Goal: Navigation & Orientation: Find specific page/section

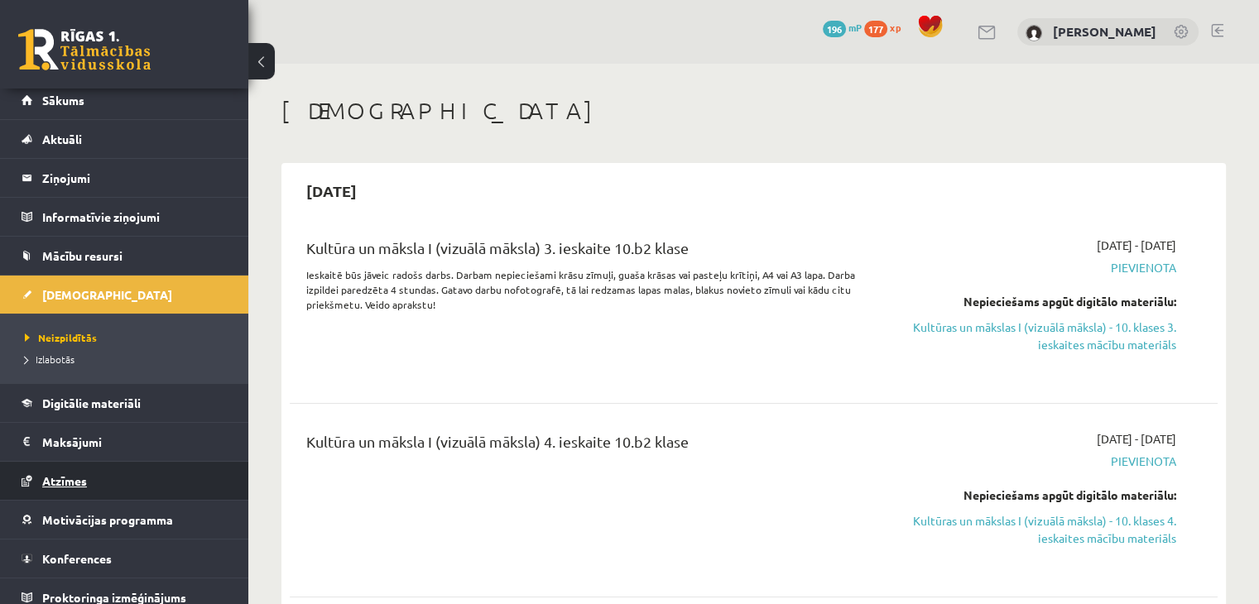
scroll to position [18, 0]
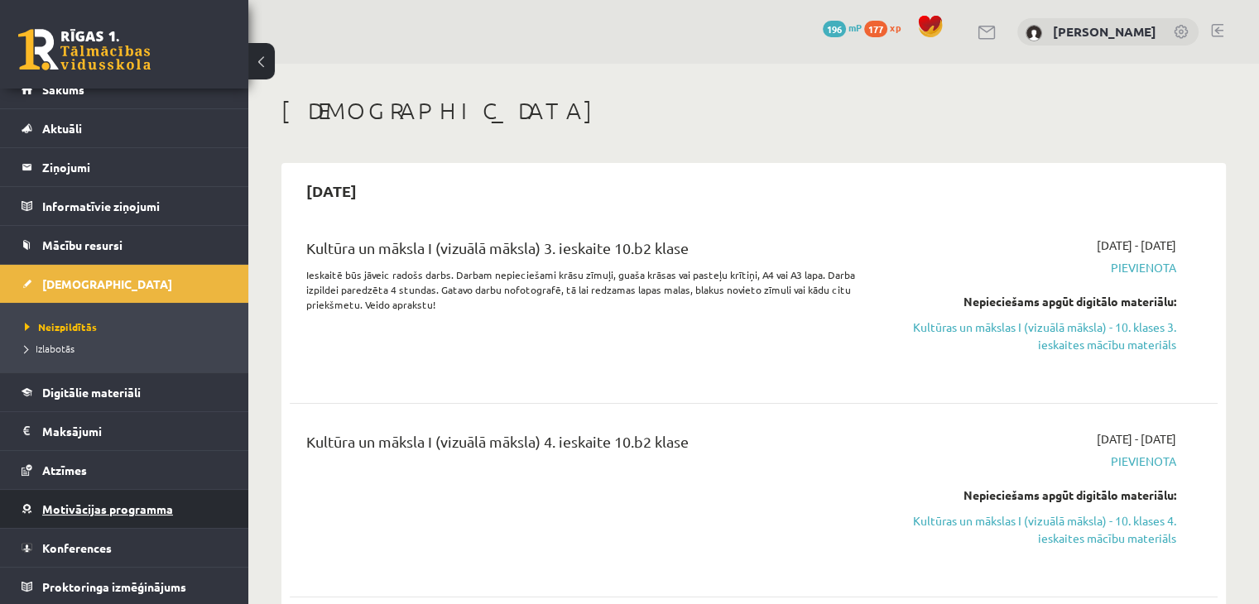
click at [143, 514] on link "Motivācijas programma" at bounding box center [125, 509] width 206 height 38
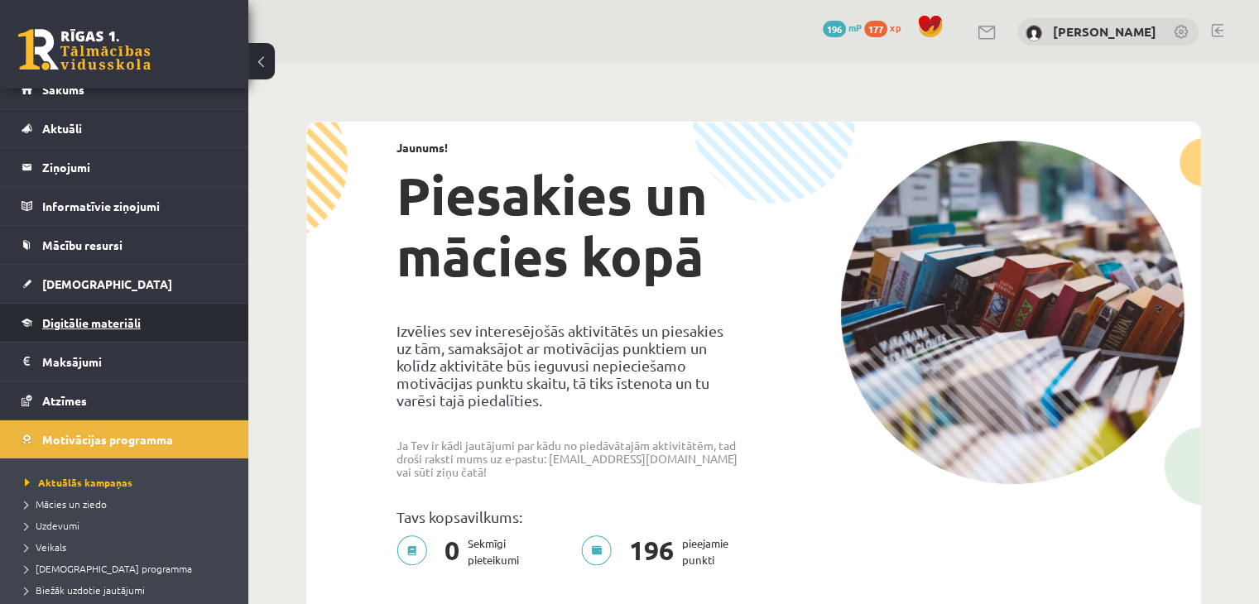
click at [112, 329] on link "Digitālie materiāli" at bounding box center [125, 323] width 206 height 38
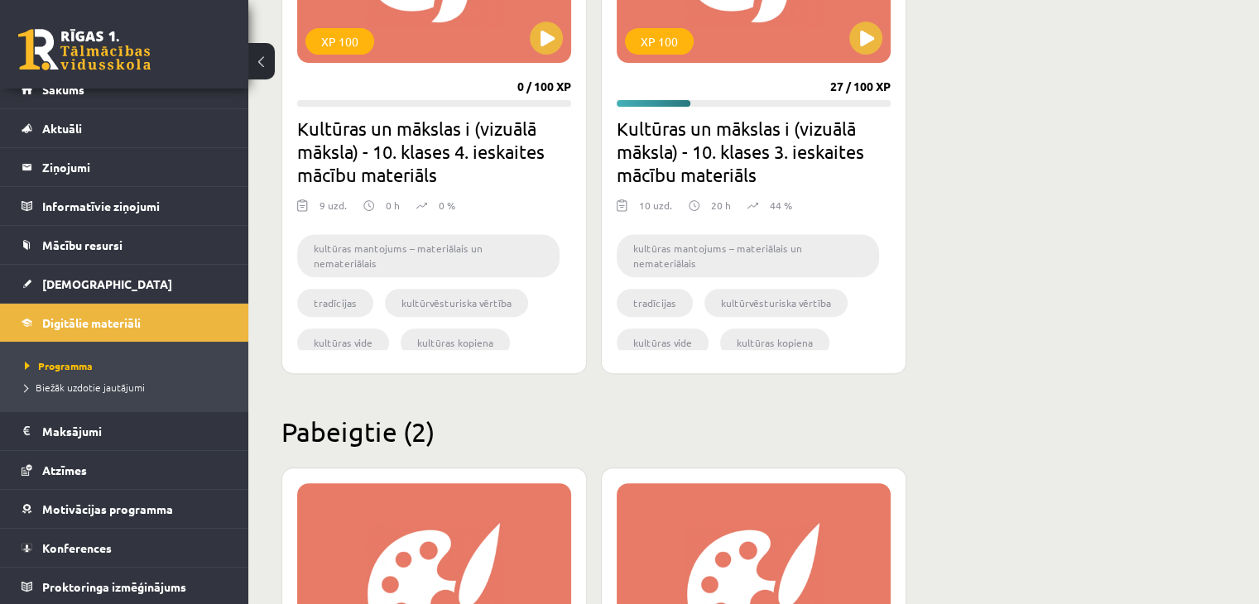
scroll to position [564, 0]
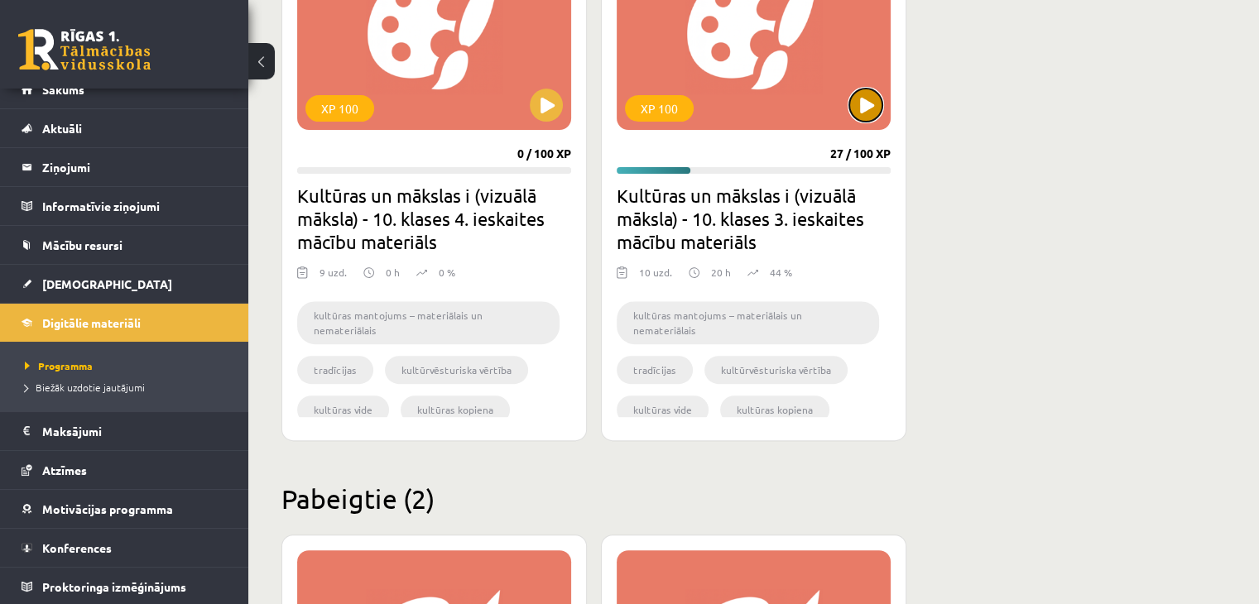
click at [857, 102] on button at bounding box center [865, 105] width 33 height 33
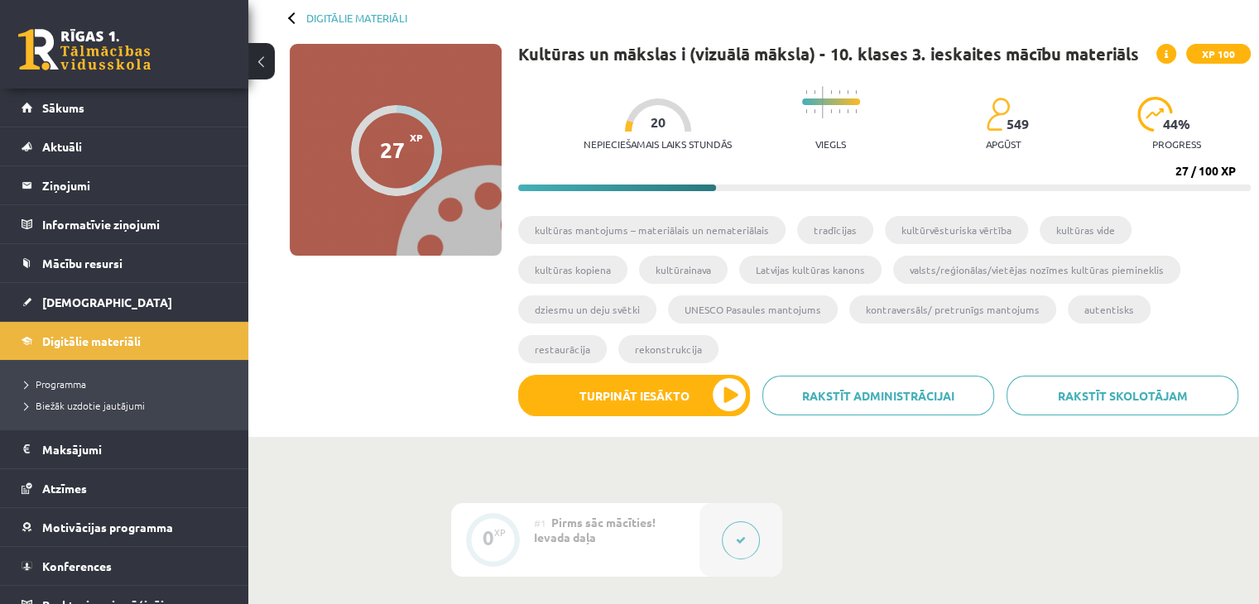
scroll to position [83, 0]
click at [94, 190] on legend "Ziņojumi 0" at bounding box center [134, 185] width 185 height 38
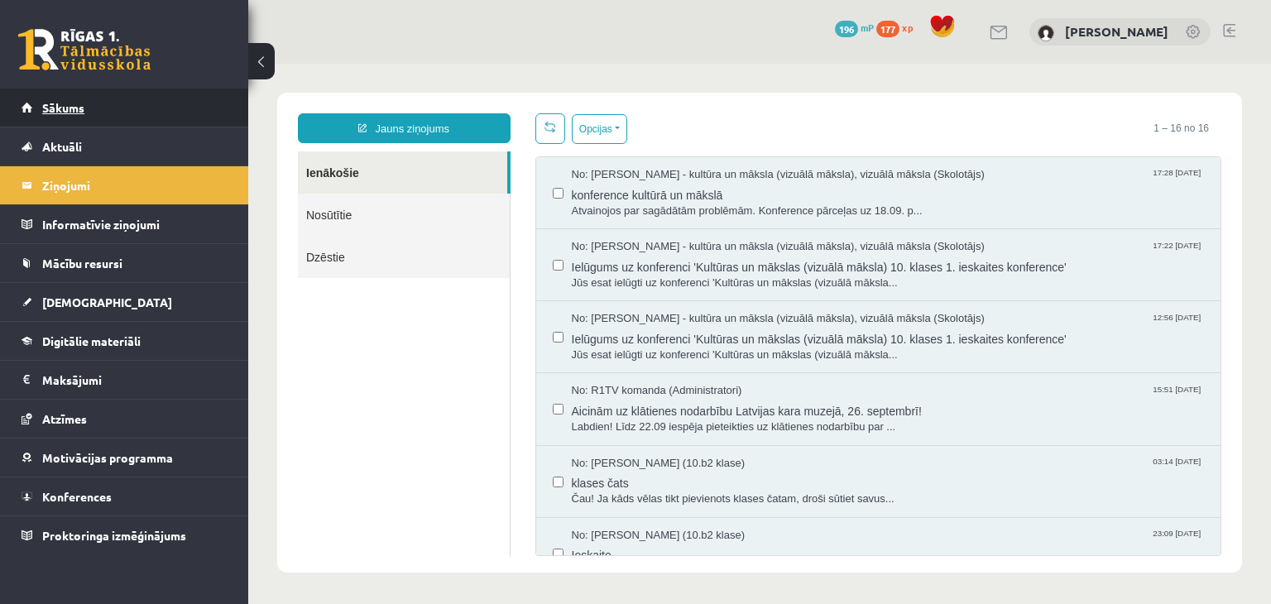
click at [122, 95] on link "Sākums" at bounding box center [125, 108] width 206 height 38
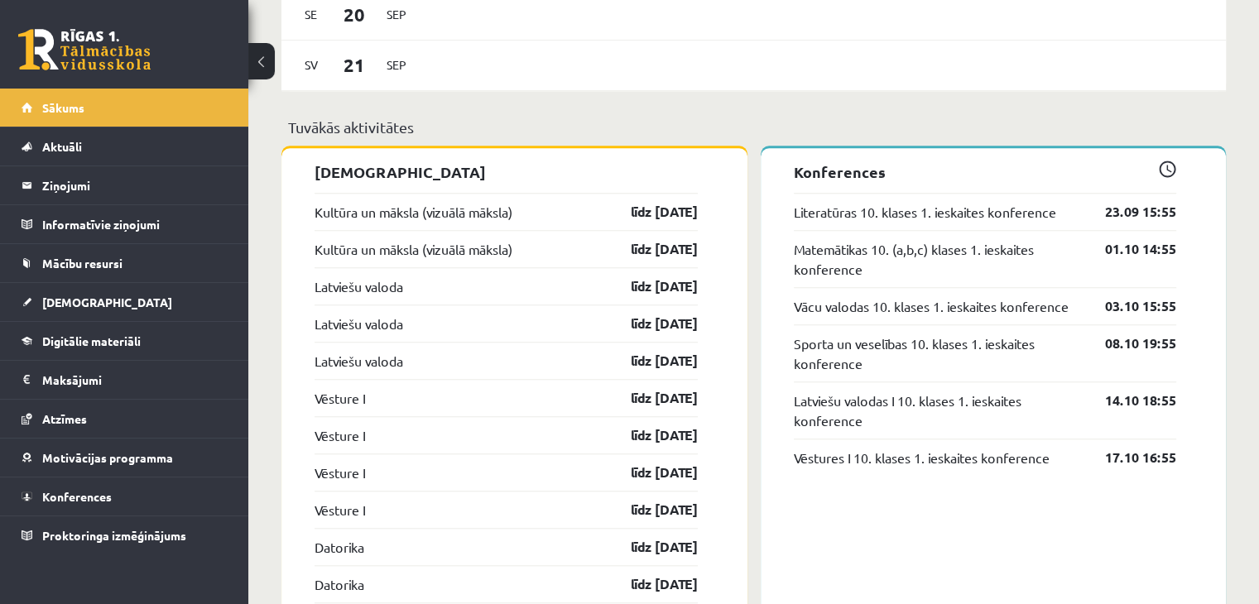
scroll to position [1407, 0]
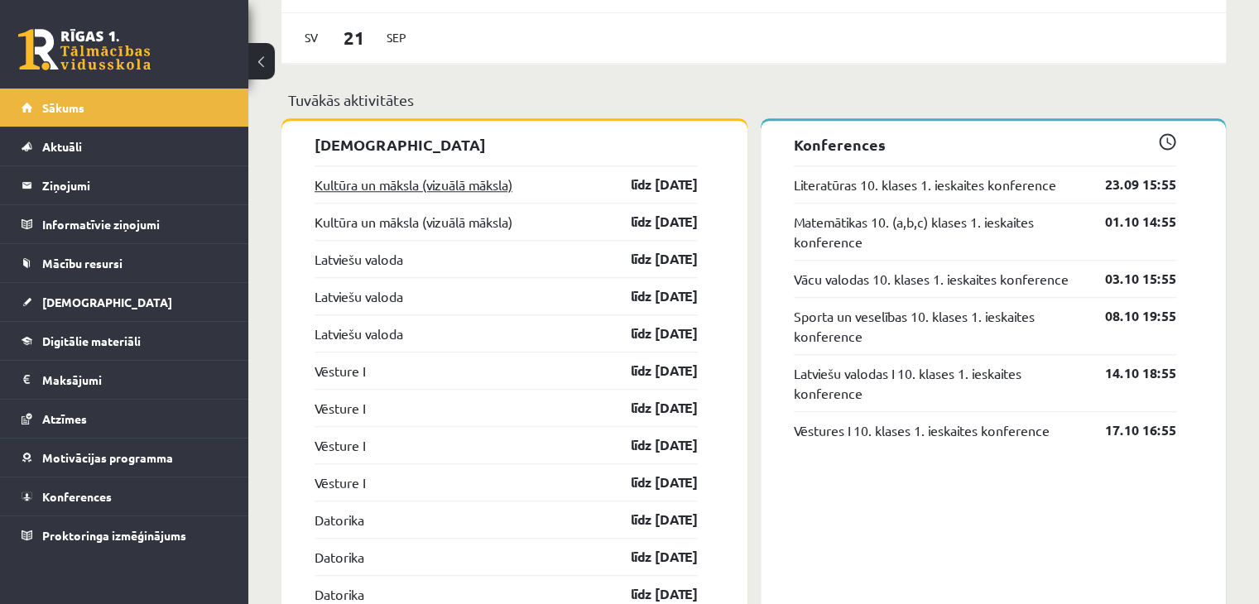
click at [483, 180] on link "Kultūra un māksla (vizuālā māksla)" at bounding box center [413, 185] width 198 height 20
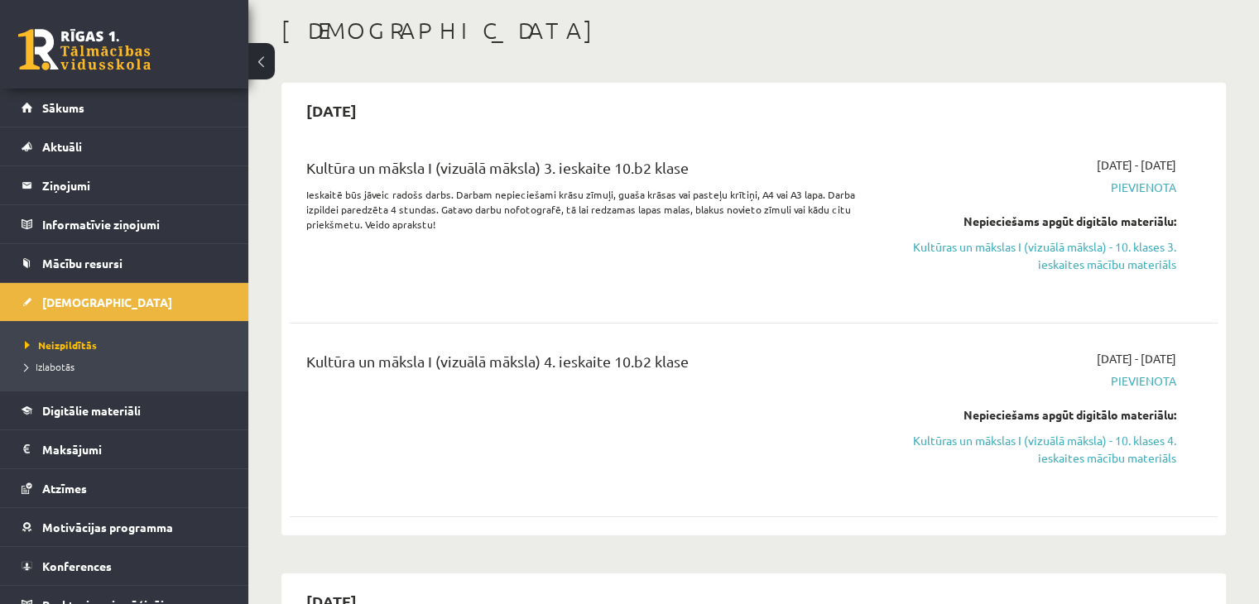
scroll to position [83, 0]
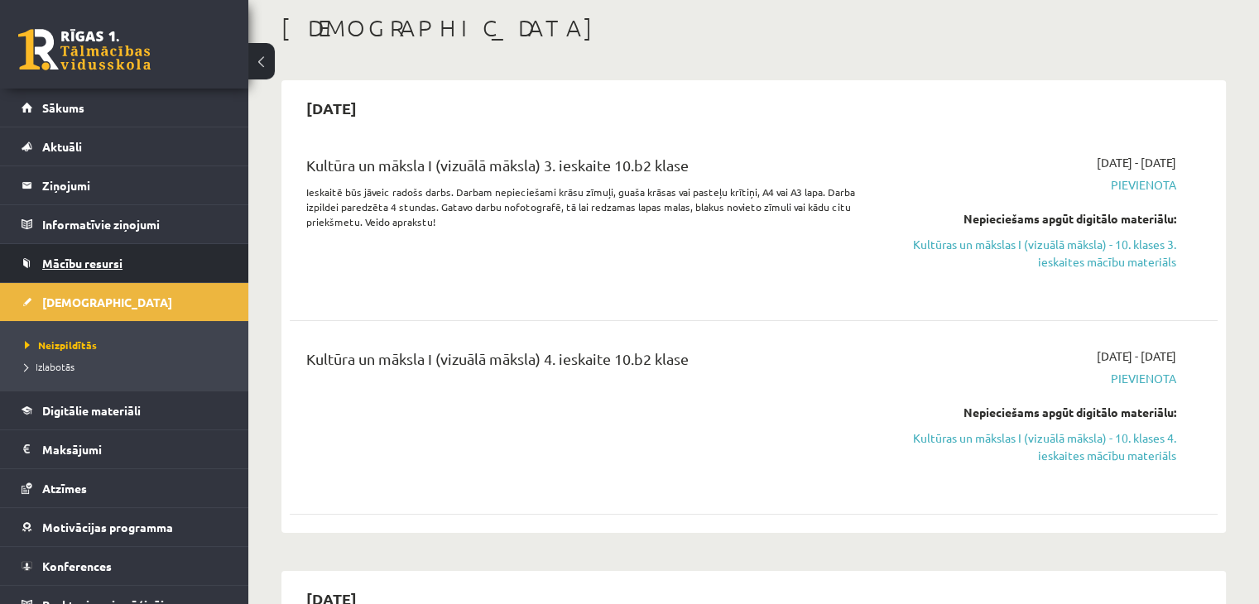
click at [73, 266] on span "Mācību resursi" at bounding box center [82, 263] width 80 height 15
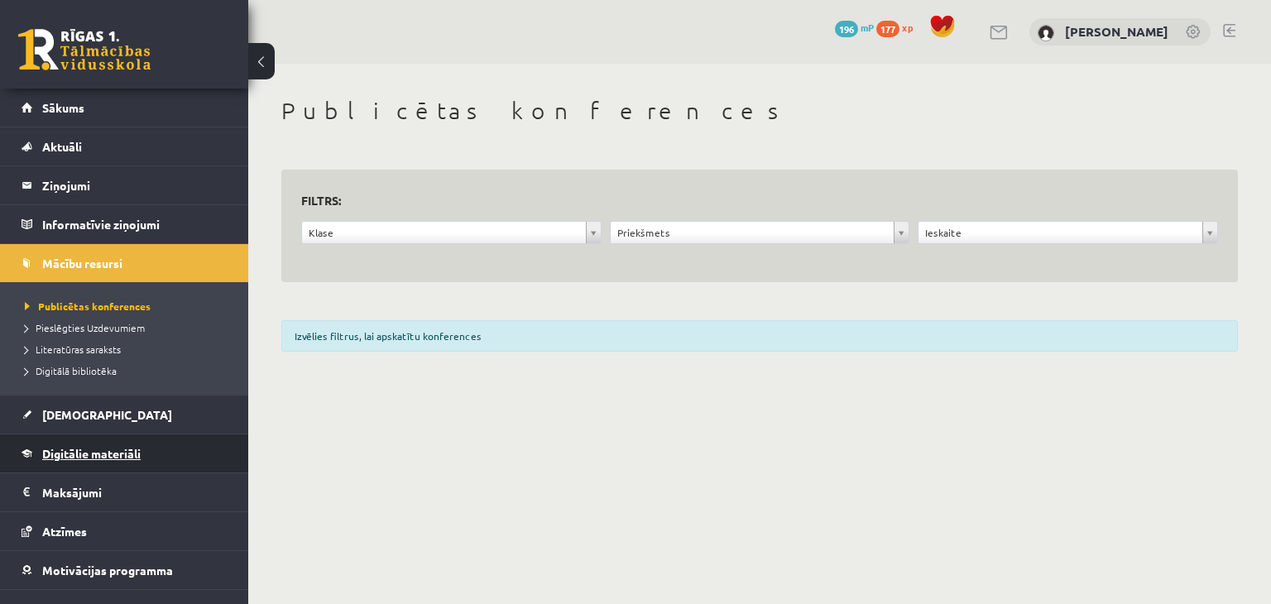
click at [136, 454] on span "Digitālie materiāli" at bounding box center [91, 453] width 98 height 15
